Goal: Task Accomplishment & Management: Use online tool/utility

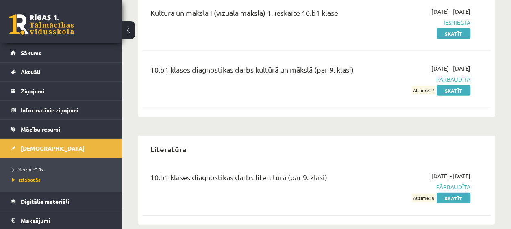
scroll to position [750, 0]
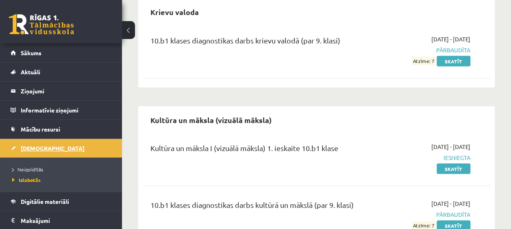
click at [29, 142] on link "[DEMOGRAPHIC_DATA]" at bounding box center [61, 148] width 101 height 19
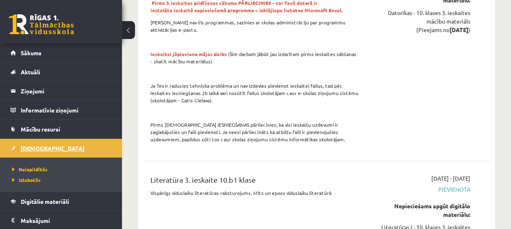
scroll to position [3431, 0]
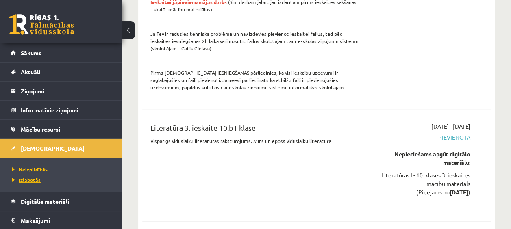
click at [20, 182] on span "Izlabotās" at bounding box center [26, 180] width 28 height 7
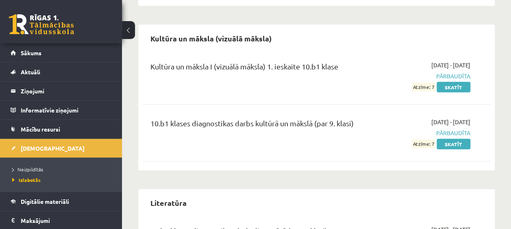
scroll to position [791, 0]
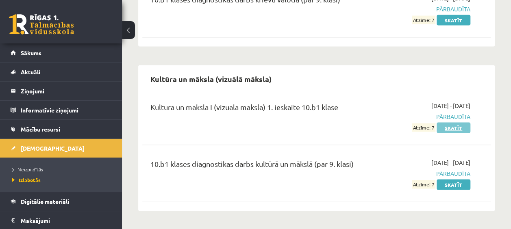
click at [459, 123] on link "Skatīt" at bounding box center [453, 128] width 34 height 11
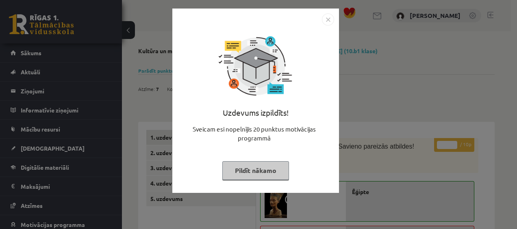
click at [276, 169] on button "Pildīt nākamo" at bounding box center [255, 170] width 67 height 19
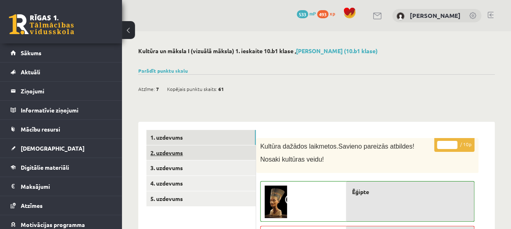
click at [176, 154] on link "2. uzdevums" at bounding box center [200, 152] width 109 height 15
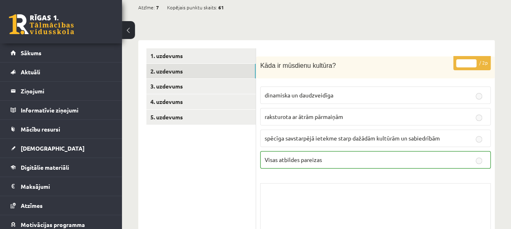
scroll to position [81, 0]
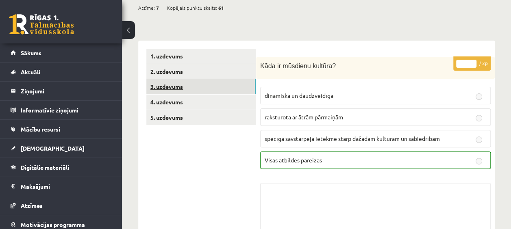
click at [171, 87] on link "3. uzdevums" at bounding box center [200, 86] width 109 height 15
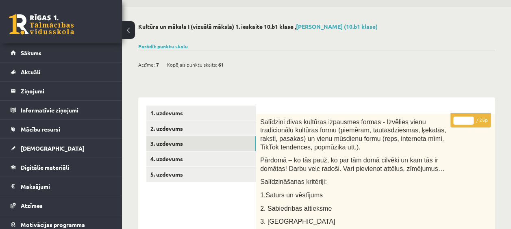
scroll to position [24, 0]
click at [159, 162] on link "4. uzdevums" at bounding box center [200, 159] width 109 height 15
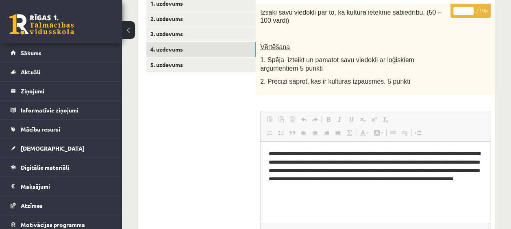
scroll to position [99, 0]
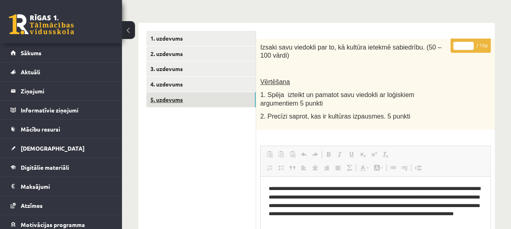
click at [183, 100] on link "5. uzdevums" at bounding box center [200, 99] width 109 height 15
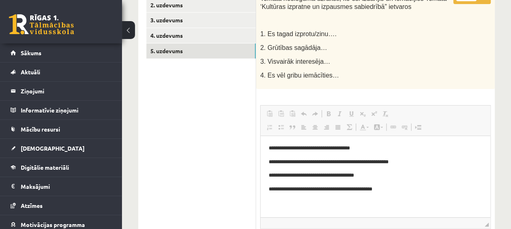
scroll to position [107, 0]
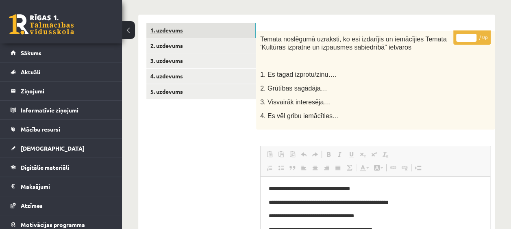
click at [171, 33] on link "1. uzdevums" at bounding box center [200, 30] width 109 height 15
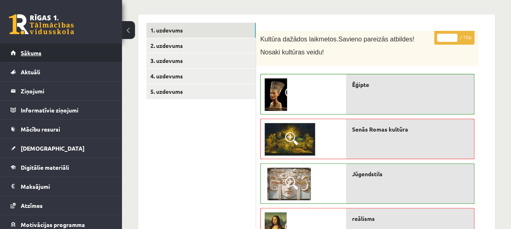
click at [37, 52] on span "Sākums" at bounding box center [31, 52] width 21 height 7
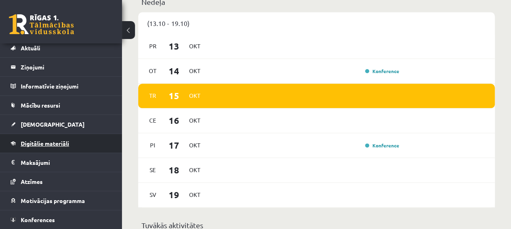
scroll to position [41, 0]
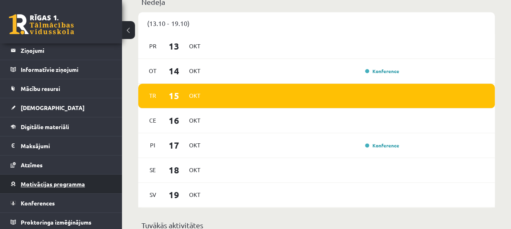
click at [39, 186] on link "Motivācijas programma" at bounding box center [61, 184] width 101 height 19
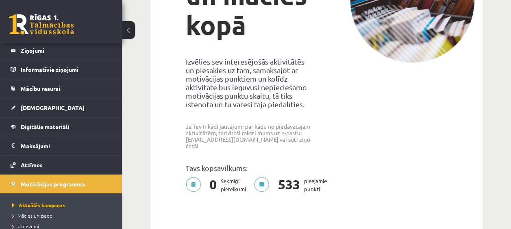
scroll to position [122, 0]
